Goal: Task Accomplishment & Management: Complete application form

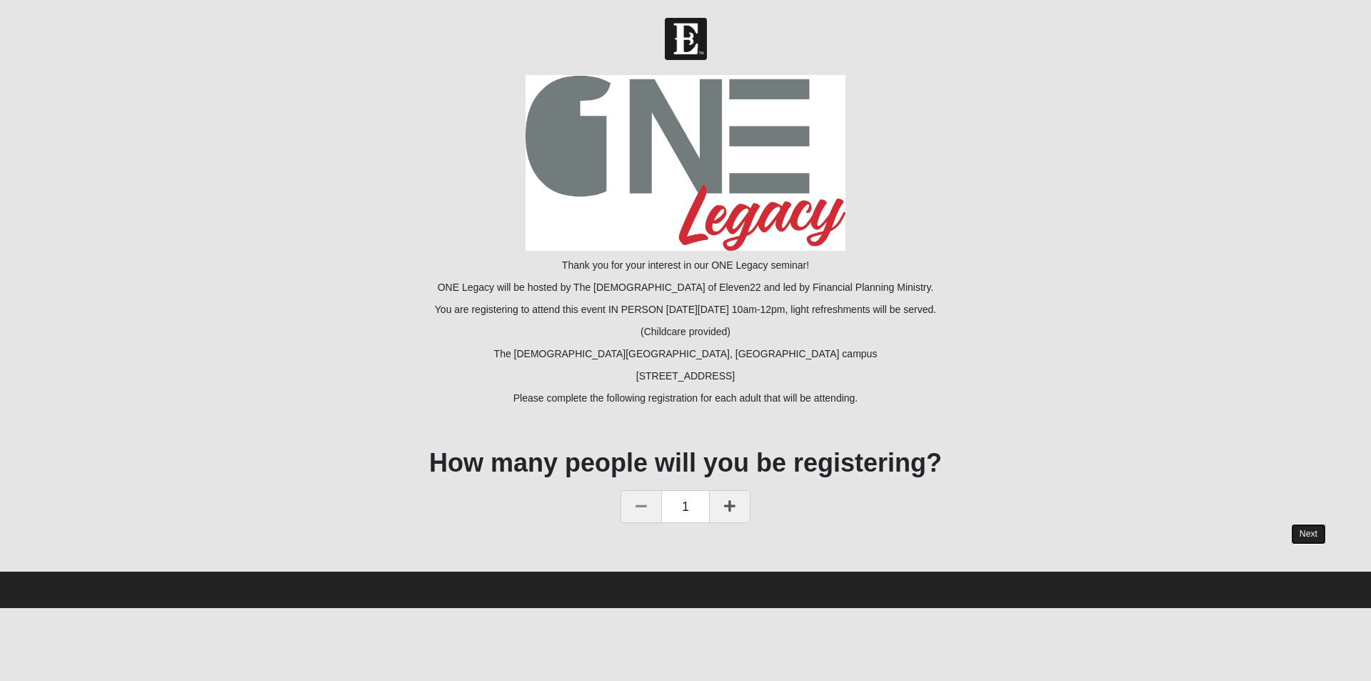
click at [1313, 534] on link "Next" at bounding box center [1308, 534] width 35 height 21
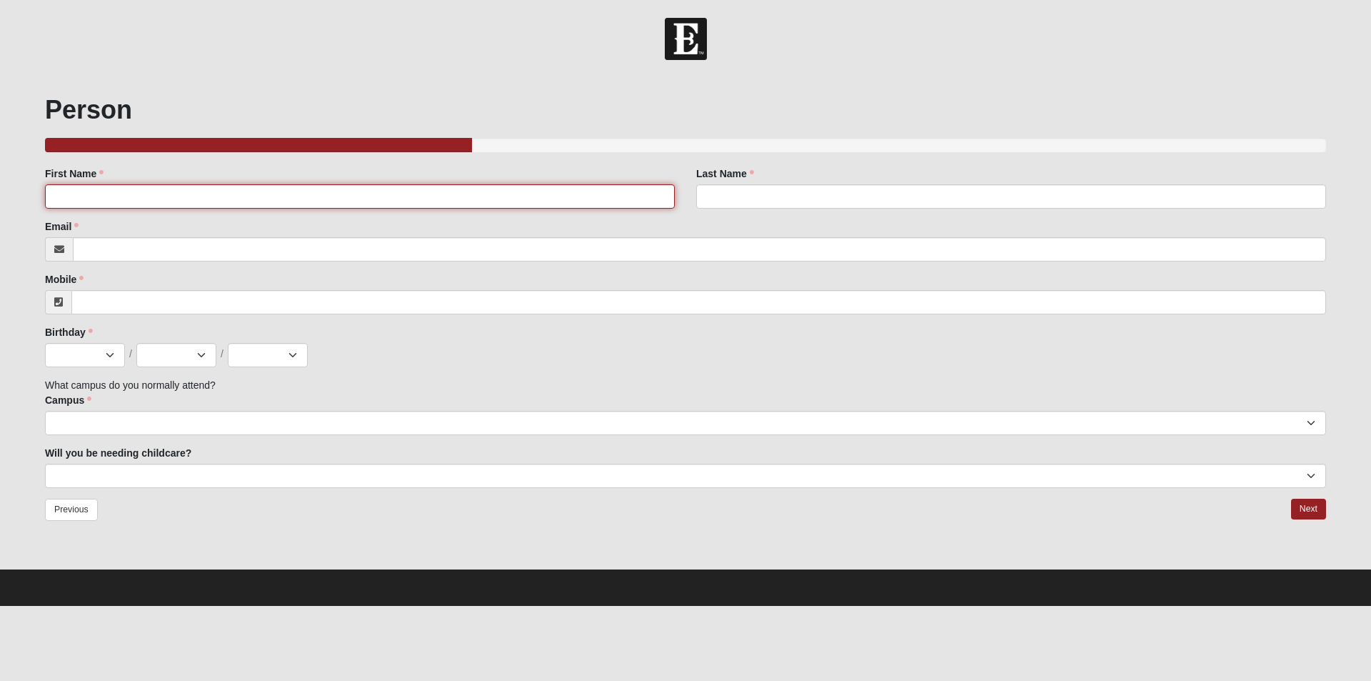
click at [89, 207] on input "First Name" at bounding box center [360, 196] width 630 height 24
type input "[PERSON_NAME]"
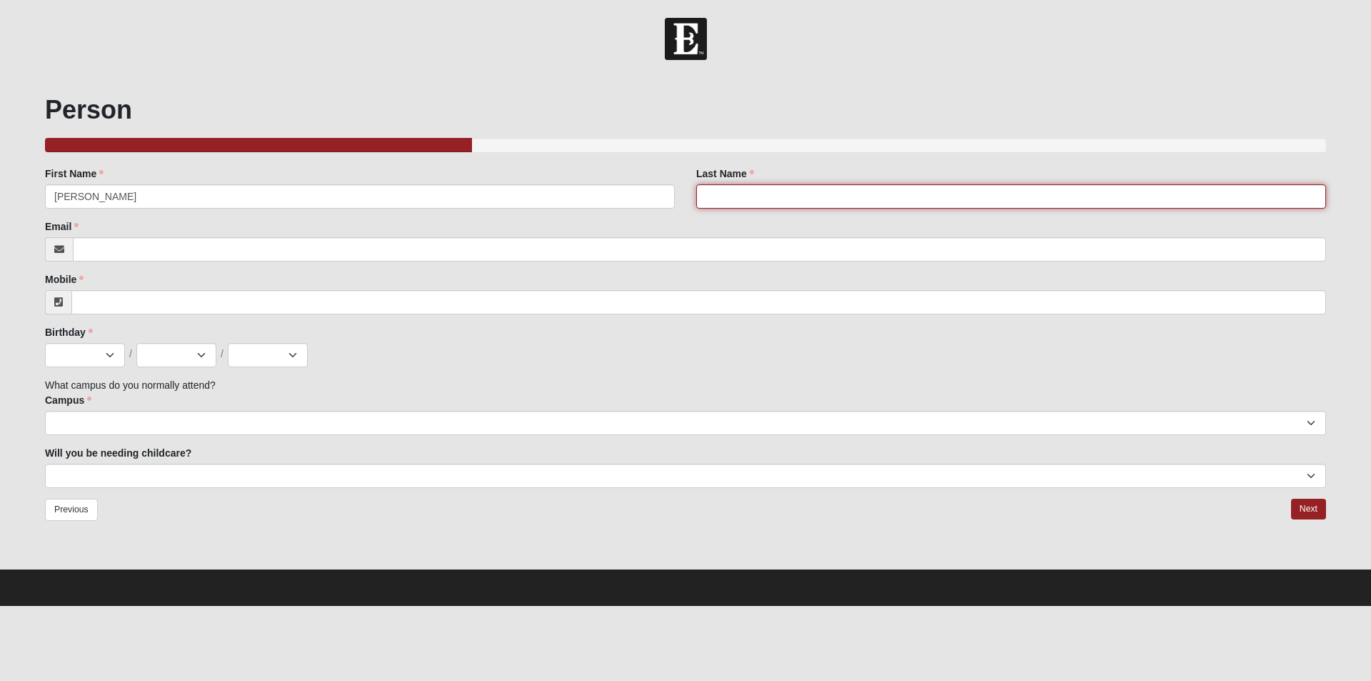
type input "Thalassites"
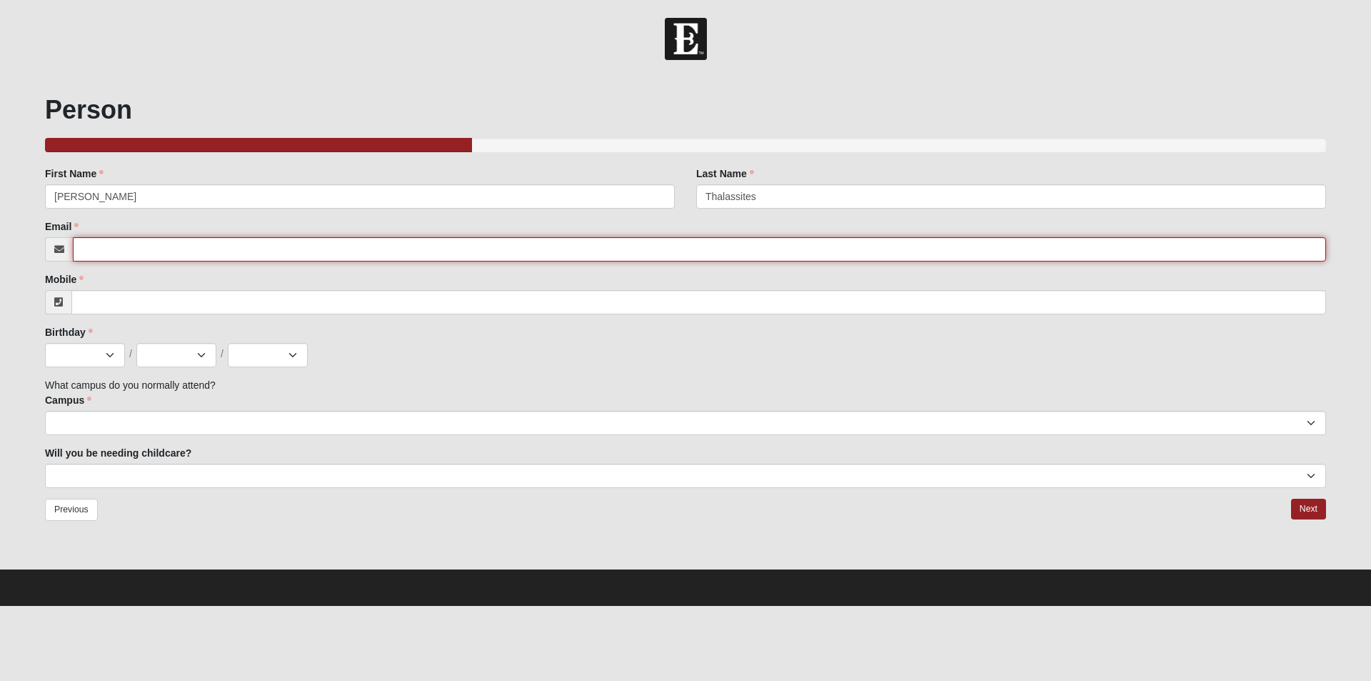
type input "[EMAIL_ADDRESS][DOMAIN_NAME]"
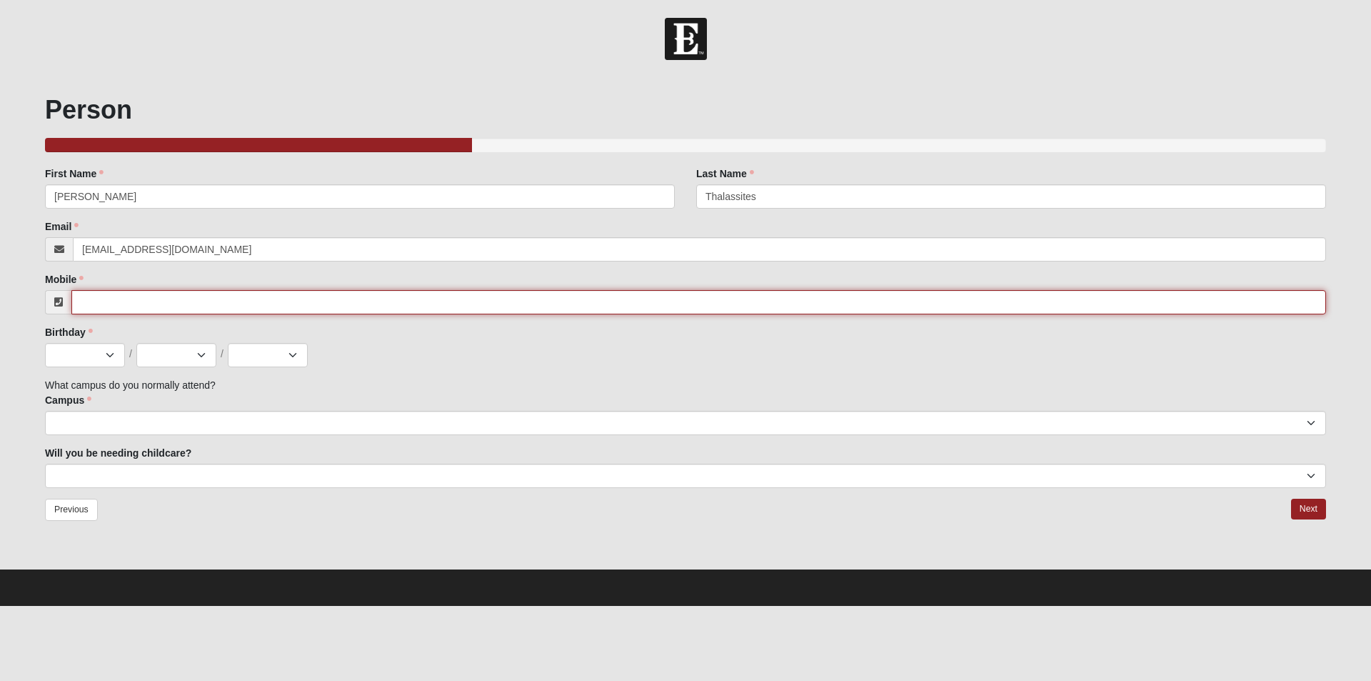
click at [109, 309] on input "Mobile" at bounding box center [698, 302] width 1255 height 24
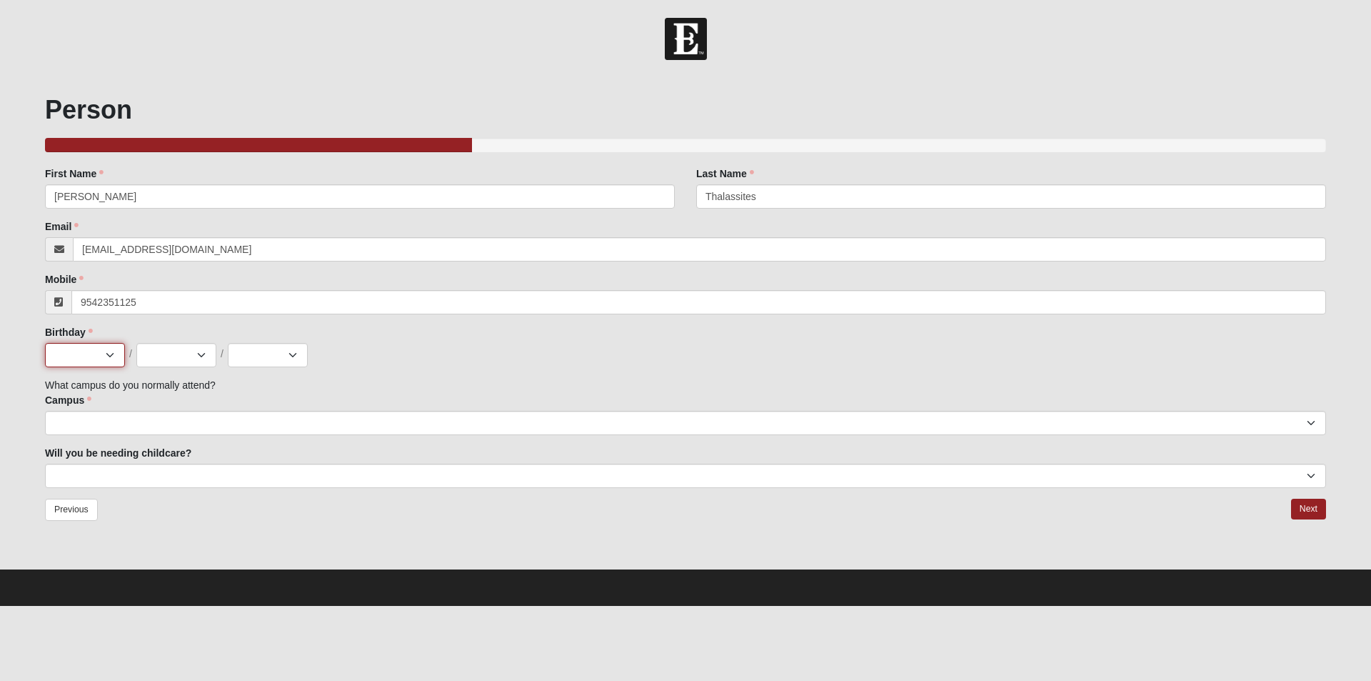
type input "[PHONE_NUMBER]"
click at [102, 352] on select "Jan Feb Mar Apr May Jun [DATE] Aug Sep Oct Nov Dec" at bounding box center [85, 355] width 80 height 24
select select "9"
click at [45, 343] on select "Jan Feb Mar Apr May Jun [DATE] Aug Sep Oct Nov Dec" at bounding box center [85, 355] width 80 height 24
click at [202, 356] on select "1 2 3 4 5 6 7 8 9 10 11 12 13 14 15 16 17 18 19 20 21 22 23 24 25 26 27 28 29 3…" at bounding box center [176, 355] width 80 height 24
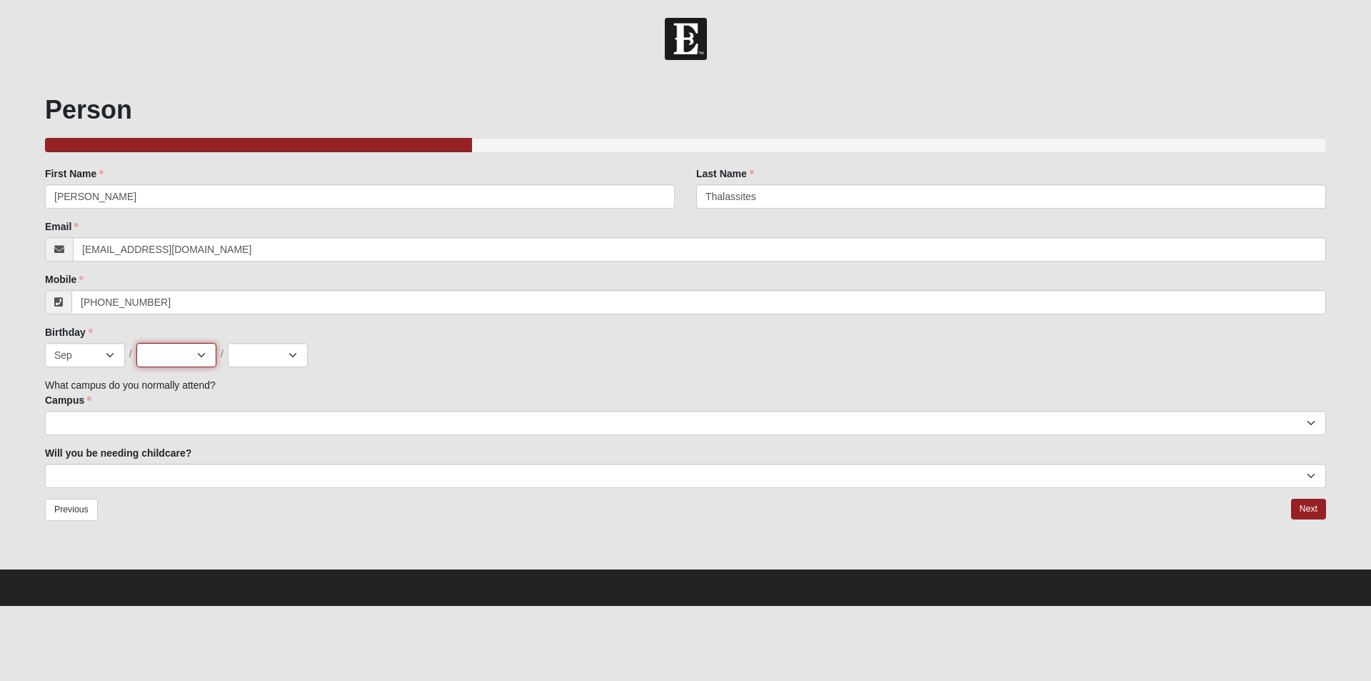
select select "23"
click at [136, 343] on select "1 2 3 4 5 6 7 8 9 10 11 12 13 14 15 16 17 18 19 20 21 22 23 24 25 26 27 28 29 3…" at bounding box center [176, 355] width 80 height 24
click at [292, 357] on select "2025 2024 2023 2022 2021 2020 2019 2018 2017 2016 2015 2014 2013 2012 2011 2010…" at bounding box center [268, 355] width 80 height 24
select select "1959"
click at [228, 343] on select "2025 2024 2023 2022 2021 2020 2019 2018 2017 2016 2015 2014 2013 2012 2011 2010…" at bounding box center [268, 355] width 80 height 24
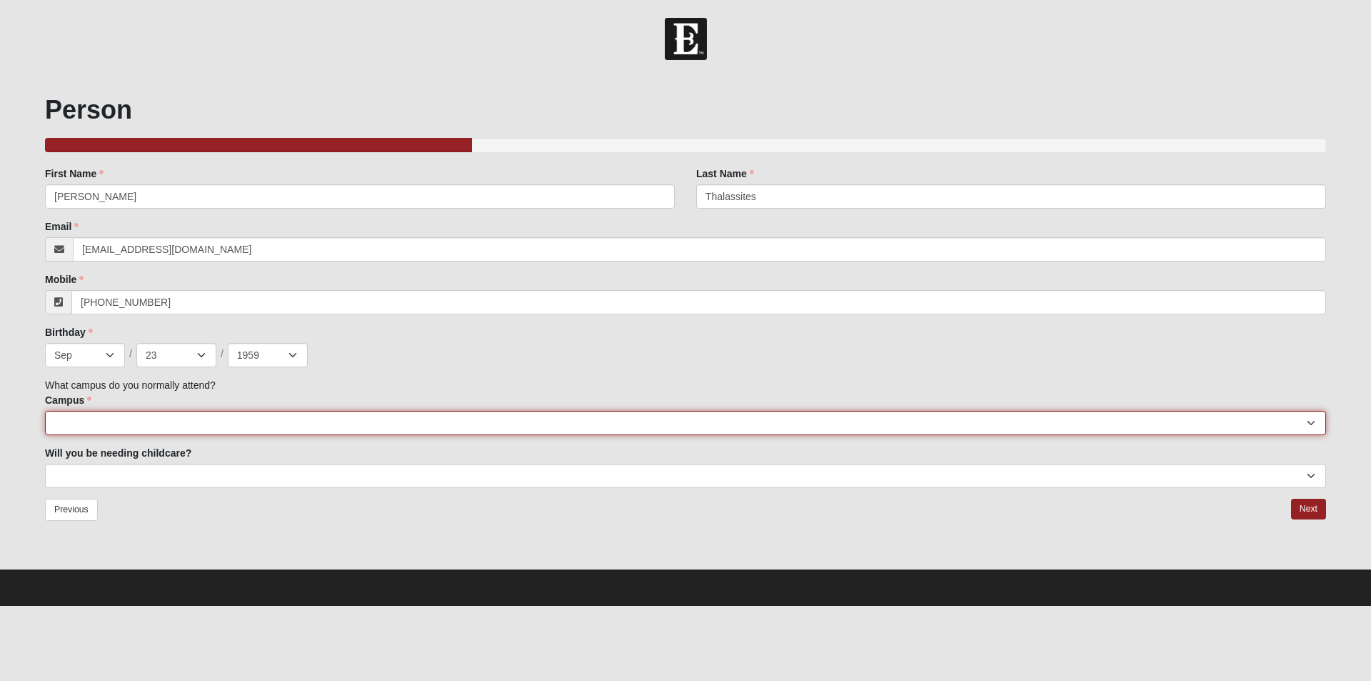
click at [1317, 420] on select "[GEOGRAPHIC_DATA] [GEOGRAPHIC_DATA] (Coming Soon) Eleven22 Online [PERSON_NAME]…" at bounding box center [685, 423] width 1281 height 24
select select "3"
click at [45, 411] on select "[GEOGRAPHIC_DATA] [GEOGRAPHIC_DATA] (Coming Soon) Eleven22 Online [PERSON_NAME]…" at bounding box center [685, 423] width 1281 height 24
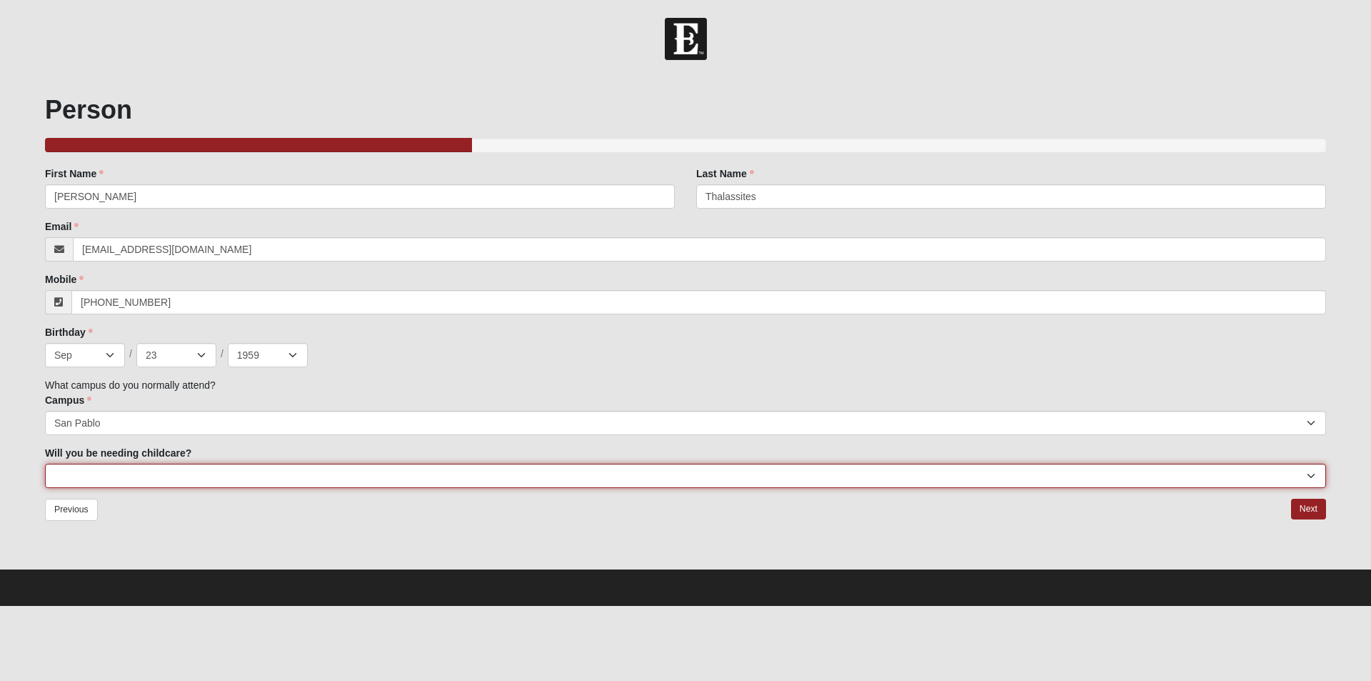
click at [99, 474] on select "No Yes" at bounding box center [685, 476] width 1281 height 24
select select "No"
click at [45, 464] on select "No Yes" at bounding box center [685, 476] width 1281 height 24
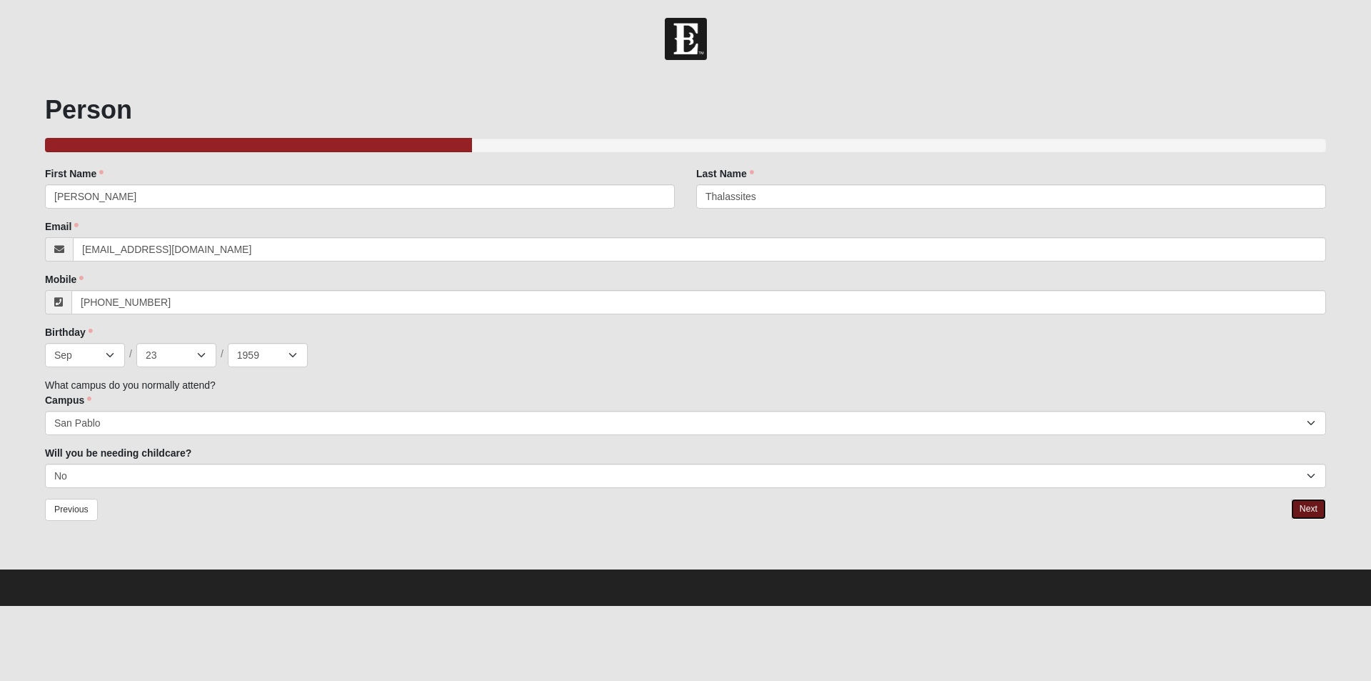
click at [1306, 509] on link "Next" at bounding box center [1308, 509] width 35 height 21
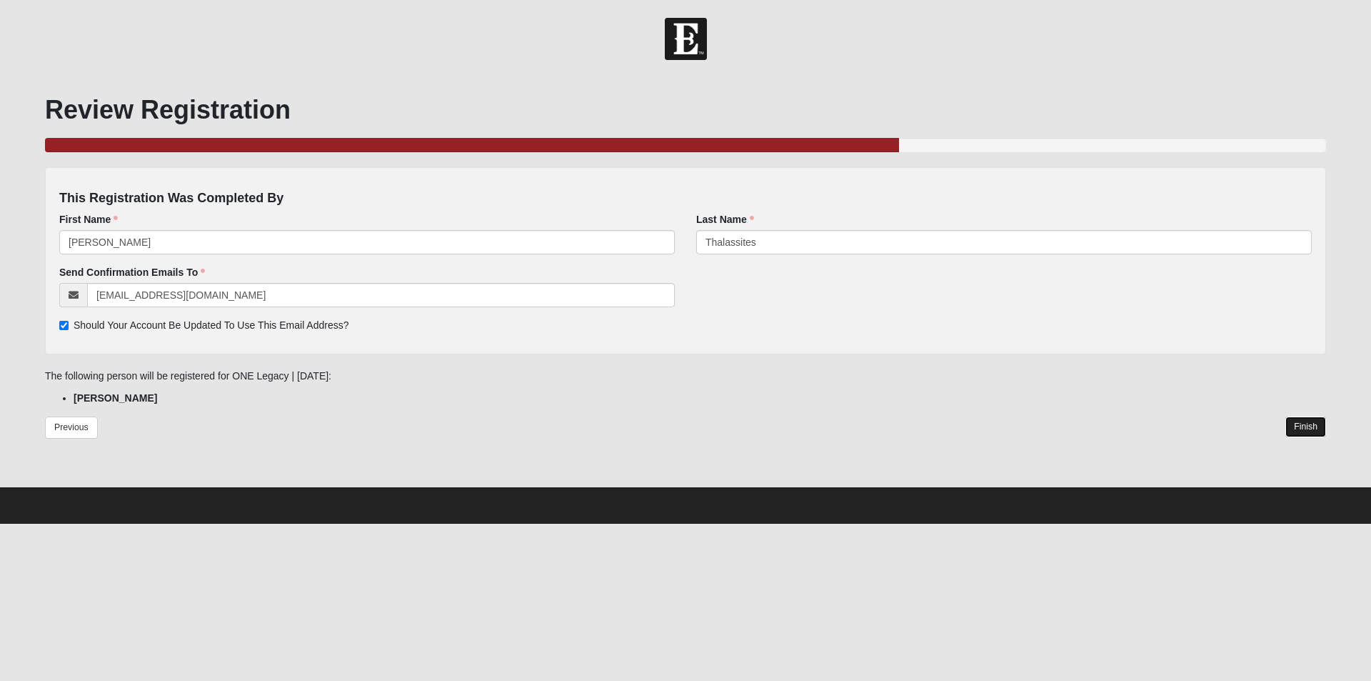
click at [1308, 424] on link "Finish" at bounding box center [1306, 426] width 41 height 21
